Goal: Navigation & Orientation: Understand site structure

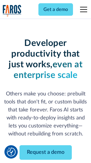
scroll to position [71, 0]
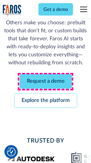
click at [46, 82] on link "Request a demo" at bounding box center [46, 81] width 53 height 15
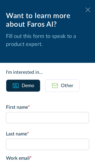
click at [85, 10] on icon at bounding box center [87, 9] width 5 height 4
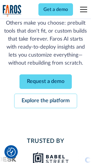
scroll to position [90, 0]
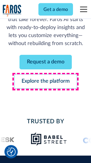
click at [46, 82] on link "Explore the platform" at bounding box center [45, 81] width 63 height 15
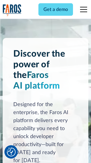
scroll to position [4519, 0]
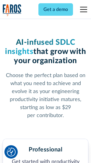
scroll to position [940, 0]
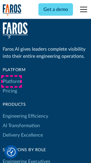
click at [12, 82] on link "Platform" at bounding box center [12, 81] width 18 height 9
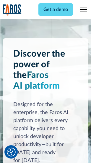
scroll to position [4710, 0]
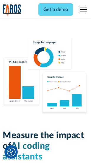
scroll to position [3704, 0]
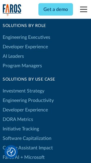
click at [18, 115] on link "DORA Metrics" at bounding box center [18, 119] width 31 height 9
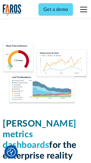
scroll to position [2627, 0]
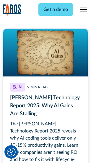
scroll to position [2728, 0]
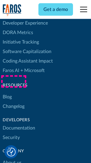
click at [14, 102] on link "Changelog" at bounding box center [14, 106] width 22 height 9
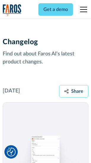
scroll to position [7275, 0]
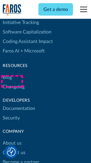
click at [12, 139] on link "About us" at bounding box center [12, 143] width 19 height 9
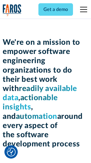
scroll to position [2052, 0]
